Goal: Task Accomplishment & Management: Use online tool/utility

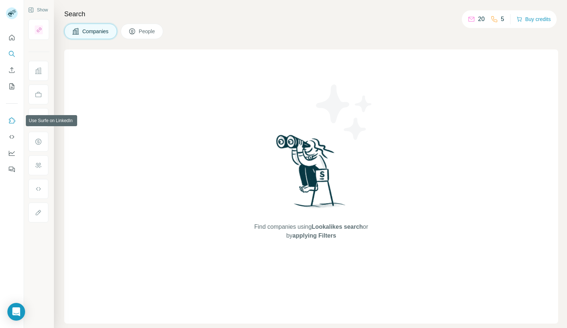
click at [11, 122] on icon "Use Surfe on LinkedIn" at bounding box center [11, 120] width 7 height 7
